Goal: Task Accomplishment & Management: Complete application form

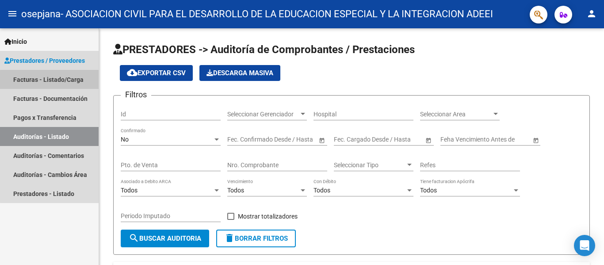
click at [57, 83] on link "Facturas - Listado/Carga" at bounding box center [49, 79] width 99 height 19
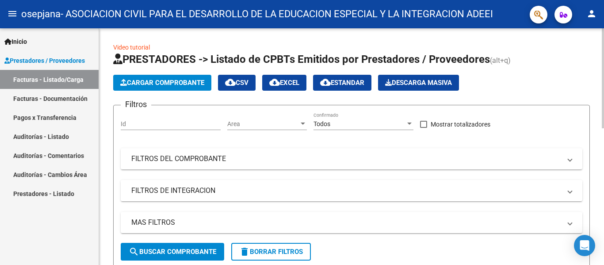
click at [156, 87] on button "Cargar Comprobante" at bounding box center [162, 83] width 98 height 16
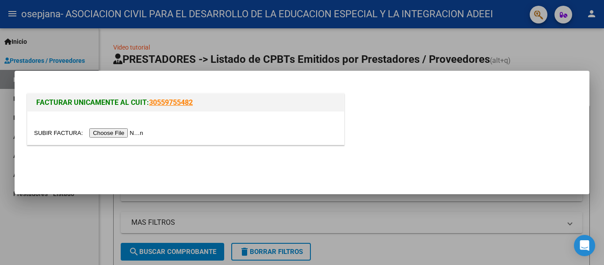
click at [140, 131] on input "file" at bounding box center [90, 132] width 112 height 9
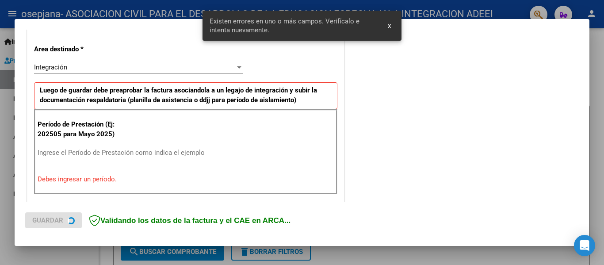
scroll to position [205, 0]
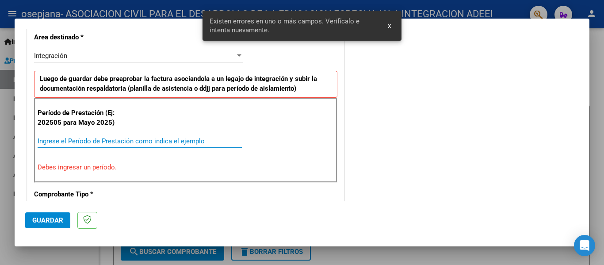
click at [106, 140] on input "Ingrese el Período de Prestación como indica el ejemplo" at bounding box center [140, 141] width 204 height 8
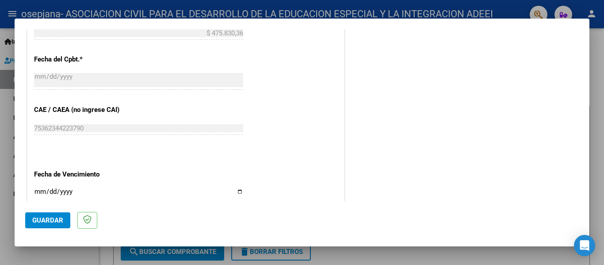
scroll to position [514, 0]
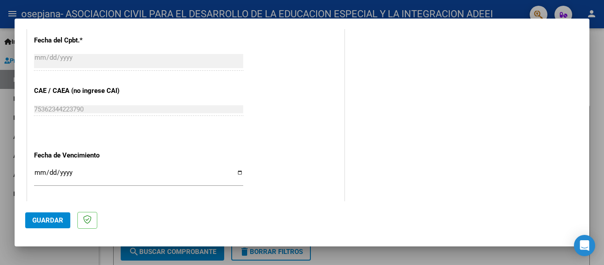
type input "202508"
click at [37, 173] on input "Ingresar la fecha" at bounding box center [138, 176] width 209 height 14
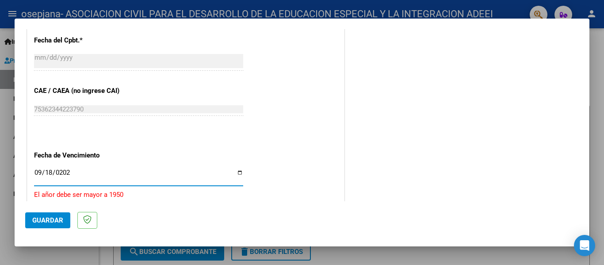
type input "[DATE]"
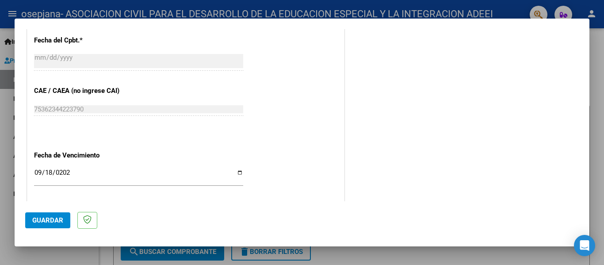
scroll to position [606, 0]
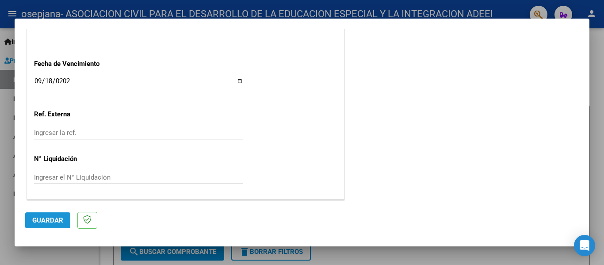
click at [59, 219] on span "Guardar" at bounding box center [47, 220] width 31 height 8
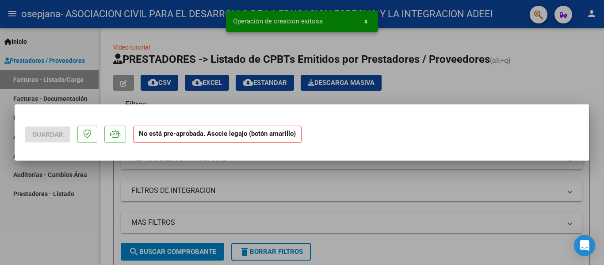
scroll to position [0, 0]
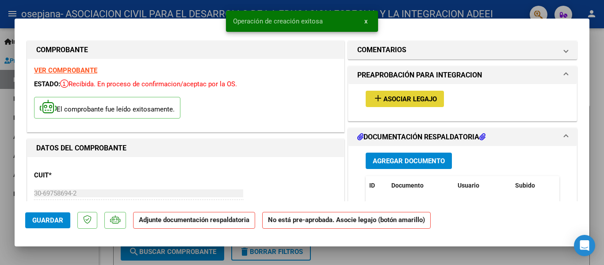
click at [405, 99] on span "Asociar Legajo" at bounding box center [409, 99] width 53 height 8
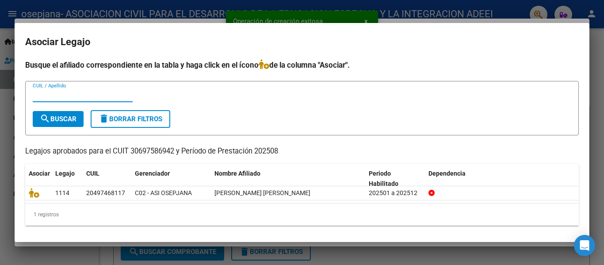
scroll to position [2, 0]
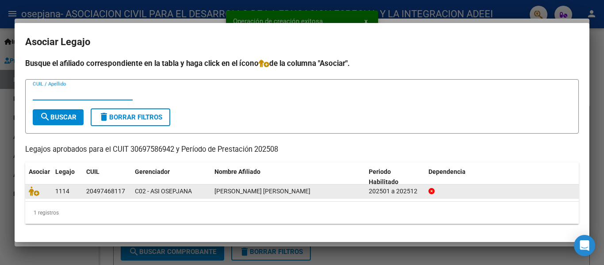
click at [213, 193] on datatable-body-cell "[PERSON_NAME] [PERSON_NAME]" at bounding box center [288, 191] width 154 height 14
click at [252, 191] on span "[PERSON_NAME] [PERSON_NAME]" at bounding box center [262, 190] width 96 height 7
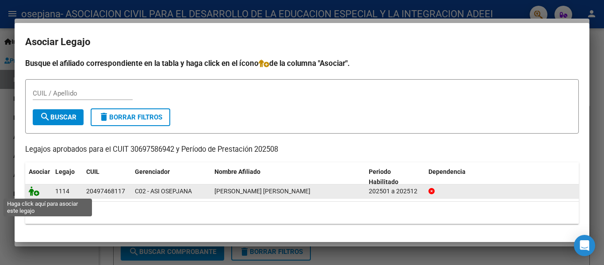
click at [30, 194] on icon at bounding box center [34, 191] width 11 height 10
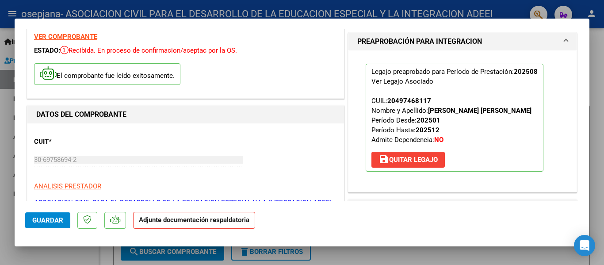
scroll to position [88, 0]
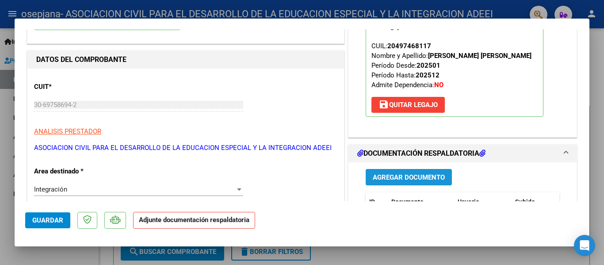
click at [420, 180] on span "Agregar Documento" at bounding box center [409, 177] width 72 height 8
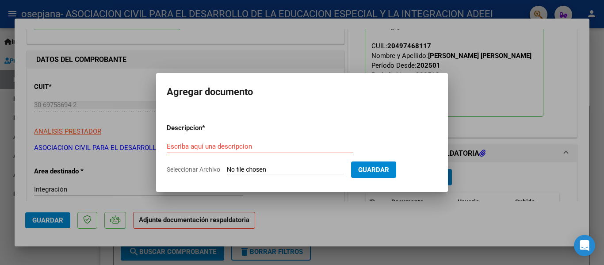
click at [298, 168] on input "Seleccionar Archivo" at bounding box center [285, 170] width 117 height 8
type input "C:\fakepath\PLANILLA [PERSON_NAME] [PERSON_NAME].pdf"
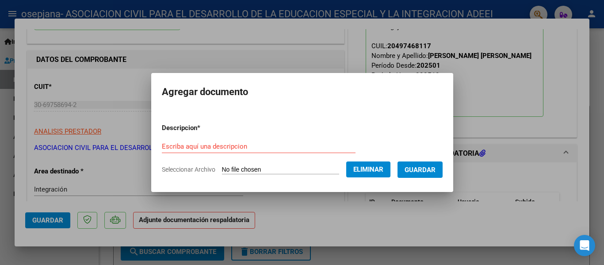
click at [337, 147] on input "Escriba aquí una descripcion" at bounding box center [259, 146] width 194 height 8
type input "PLANILLA"
click at [434, 177] on button "Guardar" at bounding box center [419, 169] width 45 height 16
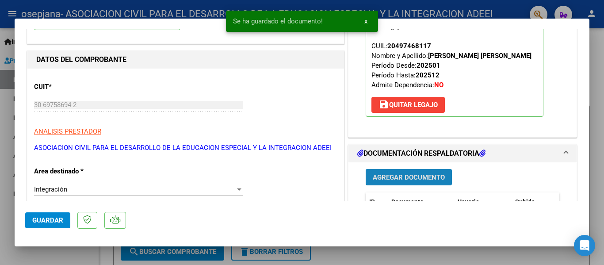
click at [427, 170] on button "Agregar Documento" at bounding box center [409, 177] width 86 height 16
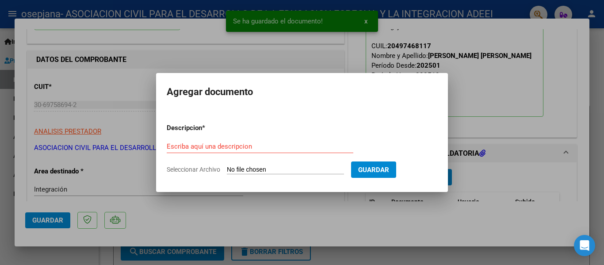
click at [223, 150] on div "Escriba aquí una descripcion" at bounding box center [260, 146] width 187 height 13
click at [267, 165] on form "Descripcion * Escriba aquí una descripcion Seleccionar Archivo Guardar" at bounding box center [302, 148] width 270 height 65
click at [262, 170] on input "Seleccionar Archivo" at bounding box center [285, 170] width 117 height 8
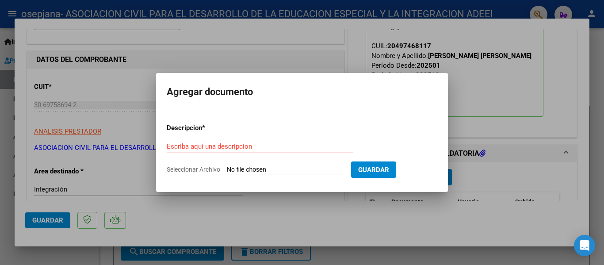
type input "C:\fakepath\exencion iibb arba.PDF"
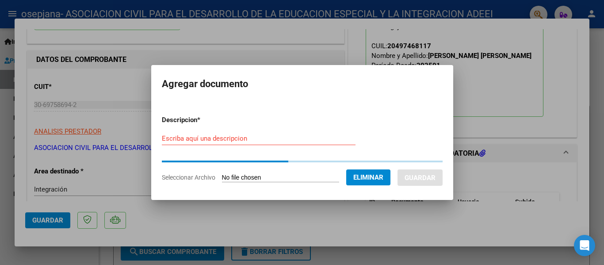
click at [195, 141] on div "Escriba aquí una descripcion" at bounding box center [259, 138] width 194 height 13
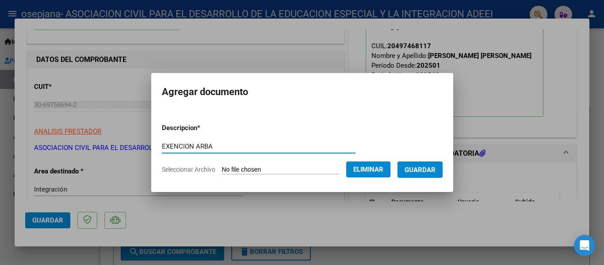
type input "EXENCION ARBA"
click at [423, 168] on span "Guardar" at bounding box center [419, 170] width 31 height 8
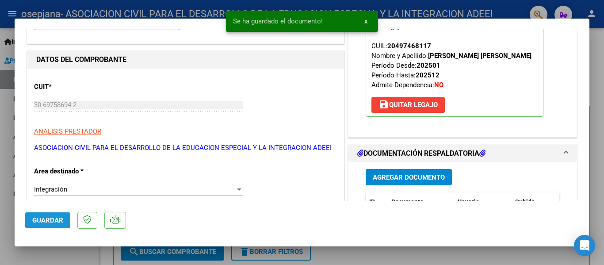
click at [55, 224] on span "Guardar" at bounding box center [47, 220] width 31 height 8
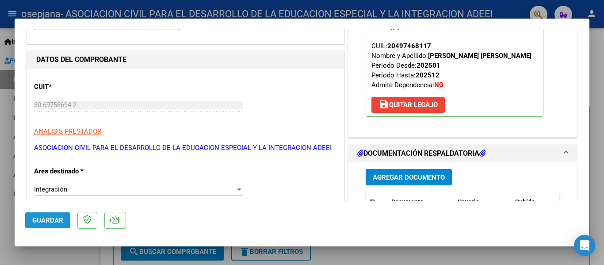
click at [64, 219] on button "Guardar" at bounding box center [47, 220] width 45 height 16
click at [51, 221] on span "Guardar" at bounding box center [47, 220] width 31 height 8
